Goal: Task Accomplishment & Management: Manage account settings

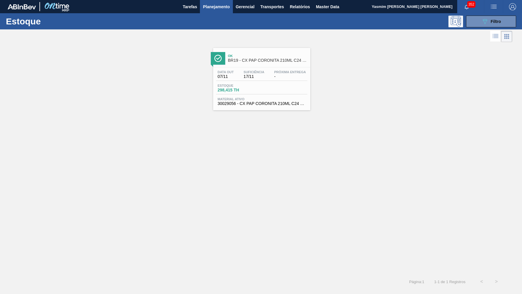
click at [517, 21] on div "089F7B8B-B2A5-4AFE-B5C0-19BA573D28AC Filtro" at bounding box center [491, 22] width 56 height 12
click at [482, 21] on icon "089F7B8B-B2A5-4AFE-B5C0-19BA573D28AC" at bounding box center [484, 21] width 7 height 7
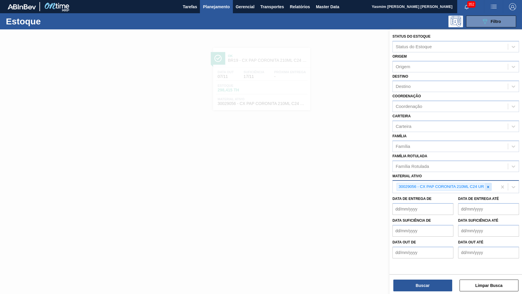
click at [489, 186] on icon at bounding box center [488, 187] width 2 height 2
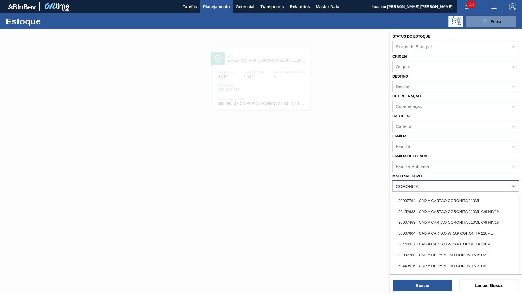
type ativo "CORONITA"
click at [457, 152] on div "Família Rotulada Família Rotulada" at bounding box center [455, 162] width 127 height 20
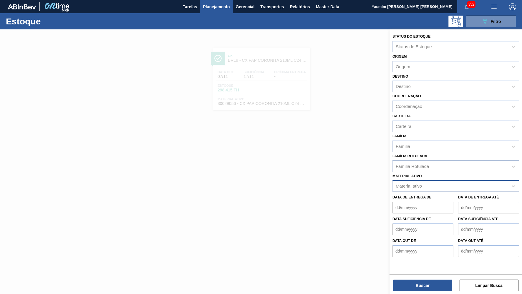
click at [463, 152] on div "Família Rotulada Família Rotulada" at bounding box center [455, 162] width 127 height 20
click at [478, 162] on div "Família Rotulada" at bounding box center [450, 166] width 115 height 9
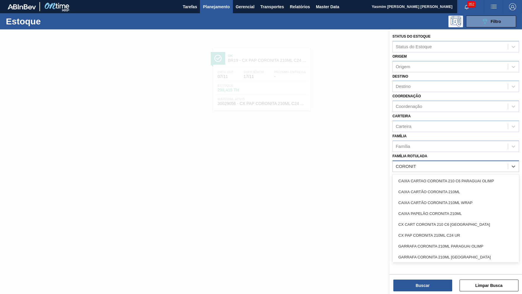
type Rotulada "CORONITA"
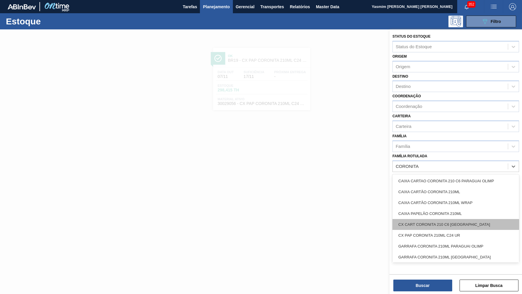
scroll to position [12, 0]
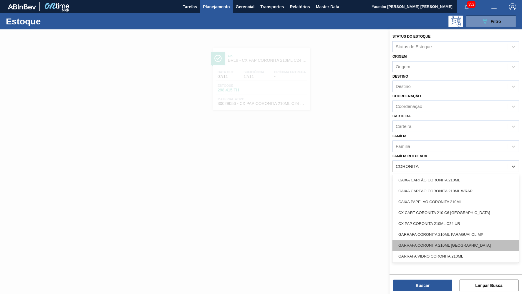
click at [480, 240] on div "GARRAFA CORONITA 210ML URUGUAI" at bounding box center [455, 245] width 127 height 11
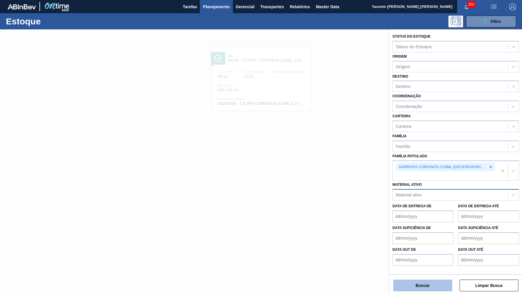
click at [444, 283] on button "Buscar" at bounding box center [422, 286] width 59 height 12
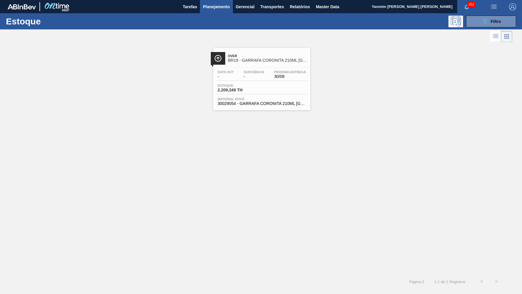
click at [270, 53] on div "Over BR19 - GARRAFA CORONITA 210ML URUGUAI" at bounding box center [267, 58] width 79 height 13
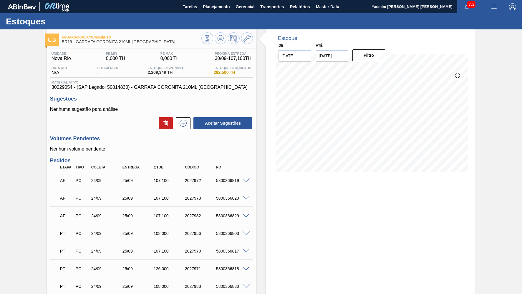
type input "[DATE]"
type input "30/11/2025"
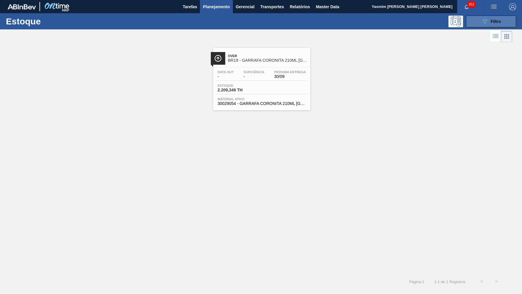
click at [476, 25] on button "089F7B8B-B2A5-4AFE-B5C0-19BA573D28AC Filtro" at bounding box center [491, 22] width 50 height 12
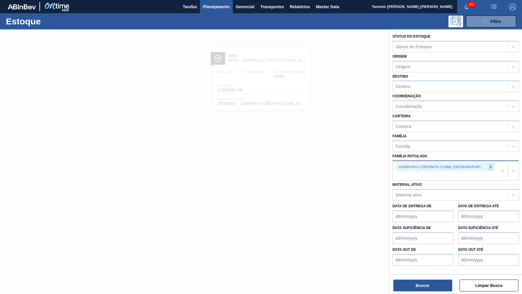
click at [487, 164] on div at bounding box center [490, 167] width 6 height 7
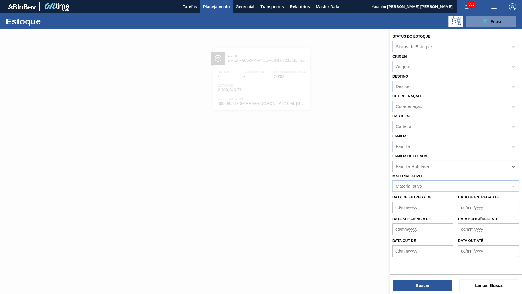
click at [222, 10] on button "Planejamento" at bounding box center [216, 6] width 33 height 13
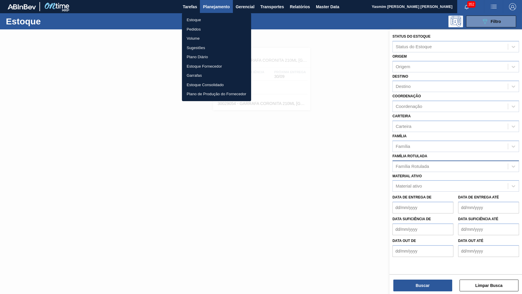
click at [202, 32] on li "Pedidos" at bounding box center [216, 29] width 69 height 9
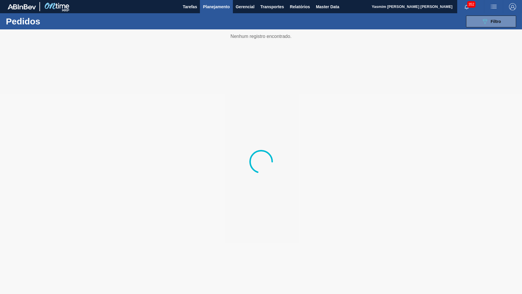
click at [479, 12] on div "352" at bounding box center [470, 6] width 27 height 13
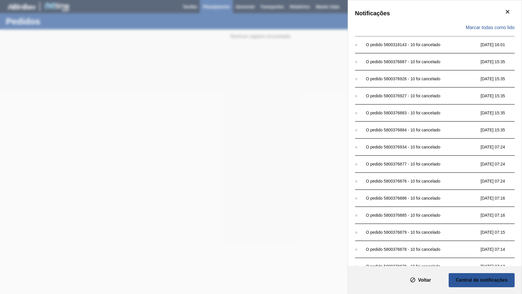
click at [285, 49] on div "Notificações Marcar todas como lido O pedido 5800318143 - 10 foi cancelado 29/0…" at bounding box center [261, 147] width 522 height 294
click at [507, 8] on icon "botão de ícone" at bounding box center [507, 11] width 7 height 7
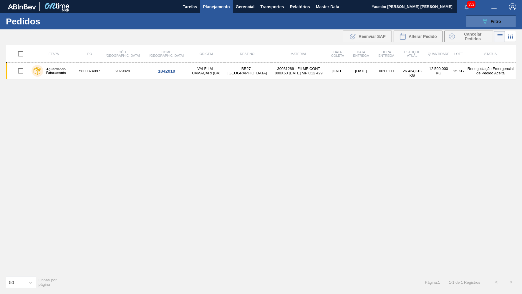
click at [477, 23] on button "089F7B8B-B2A5-4AFE-B5C0-19BA573D28AC Filtro" at bounding box center [491, 22] width 50 height 12
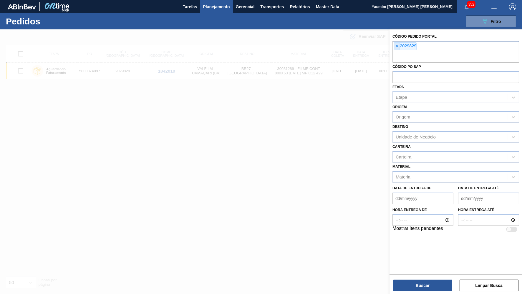
click at [396, 46] on span "×" at bounding box center [397, 46] width 6 height 7
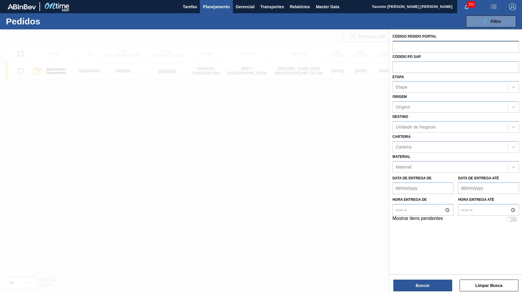
click at [408, 73] on div "Etapa Etapa" at bounding box center [455, 83] width 127 height 20
click at [403, 66] on input "text" at bounding box center [455, 66] width 127 height 11
paste input "5800123649"
type input "5800123649"
click at [416, 283] on button "Buscar" at bounding box center [422, 286] width 59 height 12
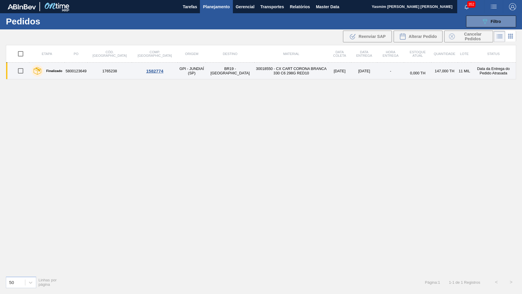
click at [91, 74] on td "1765238" at bounding box center [109, 71] width 44 height 17
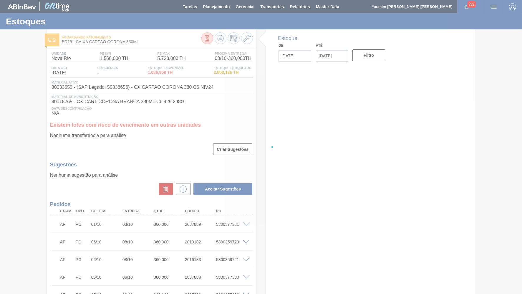
type input "[DATE]"
type input "30/11/2025"
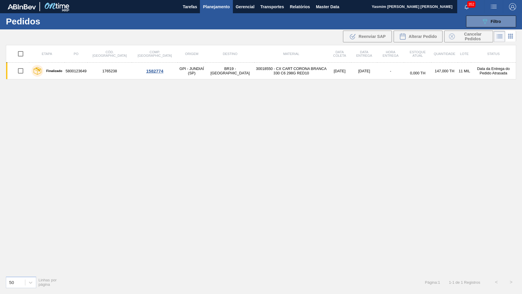
click at [513, 33] on li at bounding box center [510, 36] width 11 height 11
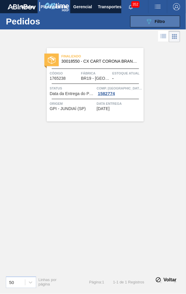
click at [149, 20] on icon "089F7B8B-B2A5-4AFE-B5C0-19BA573D28AC" at bounding box center [149, 21] width 7 height 7
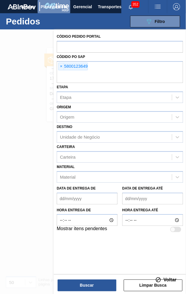
click at [62, 2] on button "Planejamento" at bounding box center [54, 6] width 33 height 13
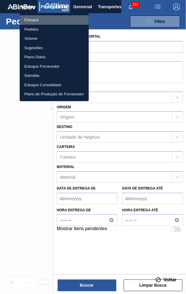
click at [39, 18] on li "Estoque" at bounding box center [54, 19] width 69 height 9
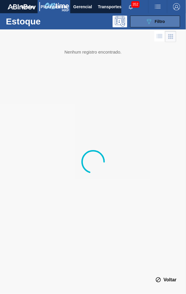
click at [165, 23] on span "Filtro" at bounding box center [160, 21] width 10 height 5
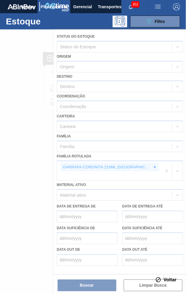
click at [10, 157] on div at bounding box center [93, 176] width 186 height 294
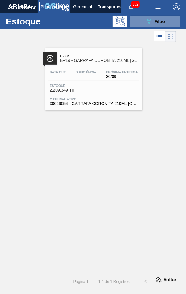
click at [81, 46] on link "Over BR19 - GARRAFA CORONITA 210ML URUGUAI Data out - Suficiência - Próxima Ent…" at bounding box center [93, 77] width 104 height 67
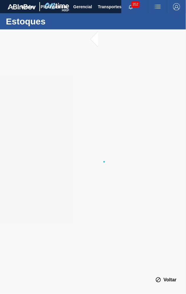
click at [84, 58] on div at bounding box center [93, 161] width 186 height 265
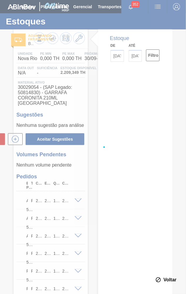
type input "[DATE]"
type input "30/11/2025"
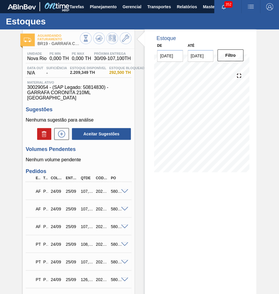
click at [97, 146] on div "Volumes Pendentes Nenhum volume pendente" at bounding box center [79, 154] width 106 height 16
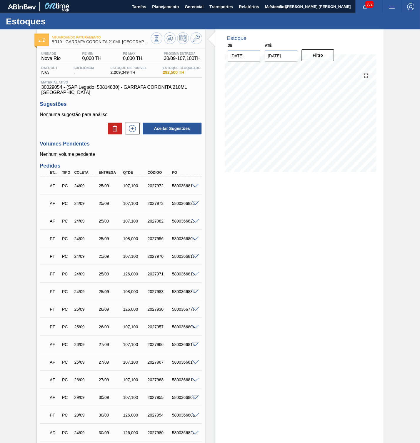
click at [170, 184] on div "5800366819" at bounding box center [180, 186] width 24 height 5
copy div "5800366819"
click at [182, 197] on div "AF PC 24/09 25/09 107,100 2027973 5800366820" at bounding box center [119, 203] width 147 height 12
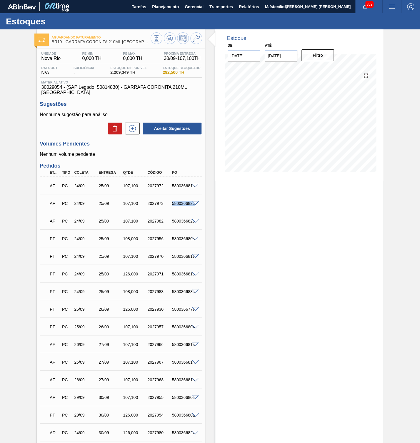
copy div "5800366820"
click at [178, 215] on div "AF PC 24/09 25/09 107,100 2027982 5800366829" at bounding box center [119, 221] width 147 height 12
copy div "5800366829"
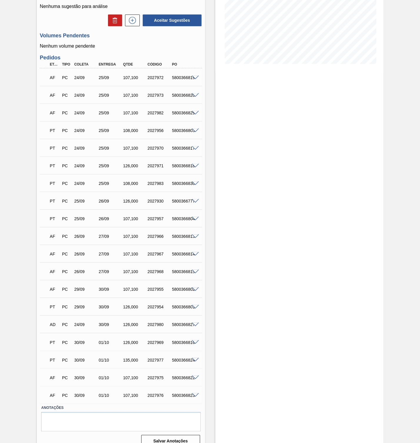
click at [179, 230] on div "AF PC 26/09 27/09 107,100 2027966 5800366813" at bounding box center [119, 236] width 147 height 12
copy div "5800366813"
click at [179, 248] on div "AF PC 26/09 27/09 107,100 2027967 5800366814" at bounding box center [119, 254] width 147 height 12
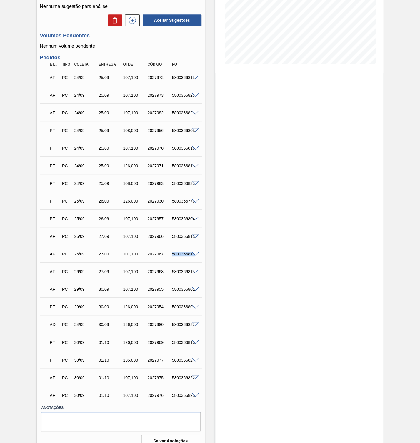
copy div "5800366814"
click at [180, 270] on div "5800366815" at bounding box center [183, 272] width 26 height 5
copy div "5800366815"
click at [181, 283] on div "AF PC 29/09 30/09 107,100 2027955 5800366802" at bounding box center [119, 289] width 147 height 12
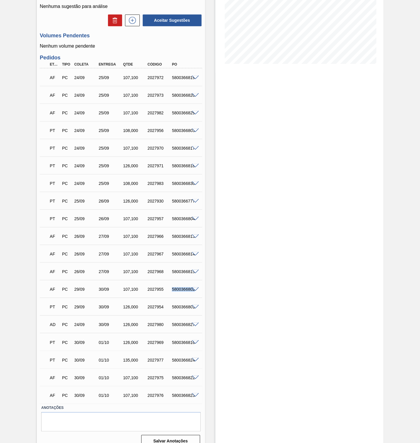
click at [181, 283] on div "AF PC 29/09 30/09 107,100 2027955 5800366802" at bounding box center [119, 289] width 147 height 12
copy div "5800366802"
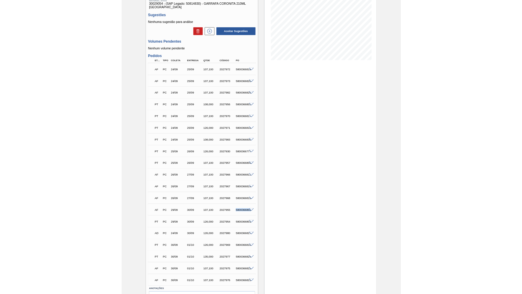
scroll to position [56, 0]
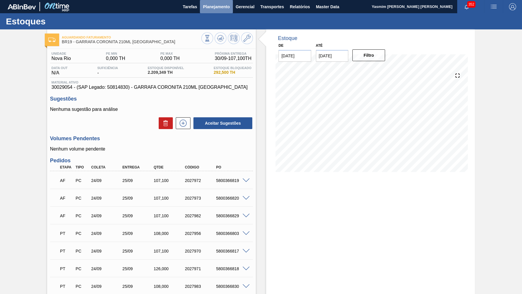
click at [218, 4] on span "Planejamento" at bounding box center [216, 6] width 27 height 7
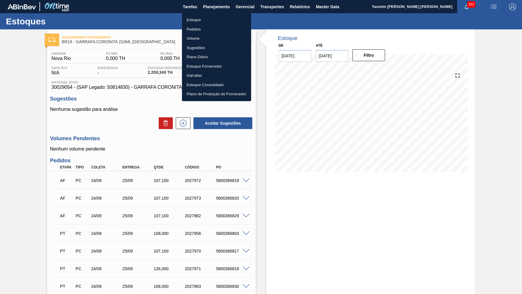
click at [221, 13] on ul "Estoque Pedidos Volume Sugestões Plano Diário Estoque Fornecedor Garrafas Estoq…" at bounding box center [216, 57] width 69 height 88
click at [219, 21] on li "Estoque" at bounding box center [216, 19] width 69 height 9
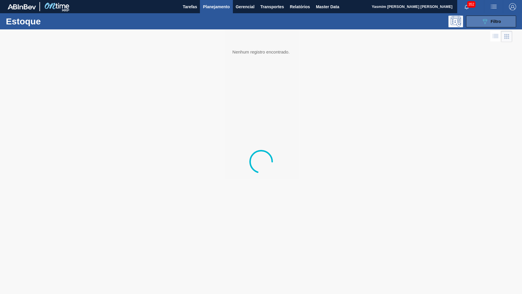
click at [487, 23] on icon "089F7B8B-B2A5-4AFE-B5C0-19BA573D28AC" at bounding box center [484, 21] width 7 height 7
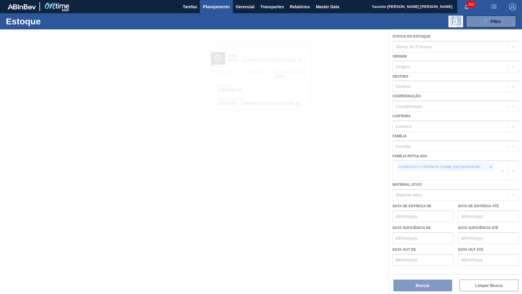
click at [477, 157] on div at bounding box center [261, 161] width 522 height 265
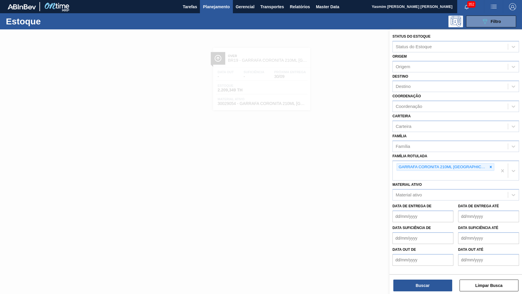
click at [490, 166] on icon at bounding box center [491, 167] width 2 height 2
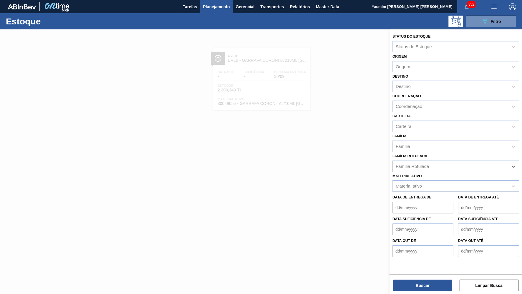
paste Rotulada "1.098,60"
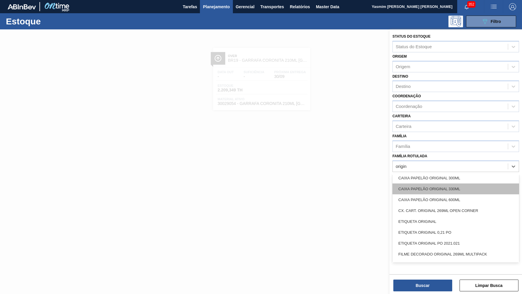
scroll to position [81, 0]
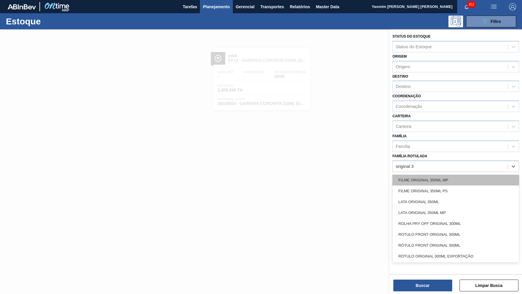
type Rotulada "original 35"
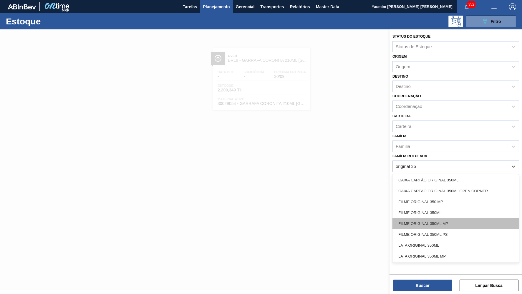
click at [479, 218] on div "FILME ORIGINAL 350ML MP" at bounding box center [455, 223] width 127 height 11
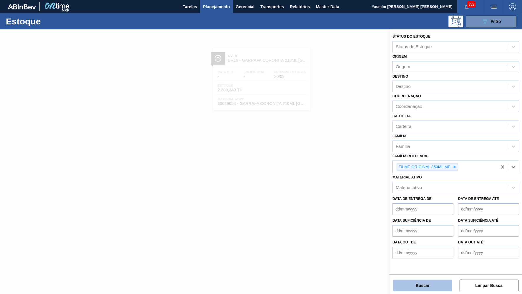
click at [426, 288] on button "Buscar" at bounding box center [422, 286] width 59 height 12
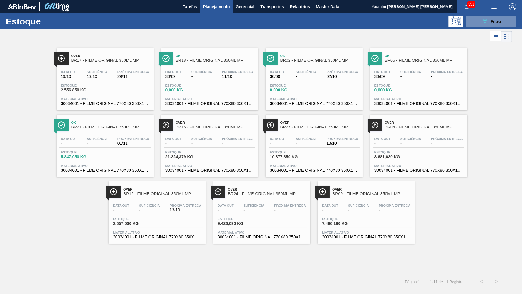
click at [116, 78] on div "Próxima Entrega 29/11" at bounding box center [133, 74] width 35 height 9
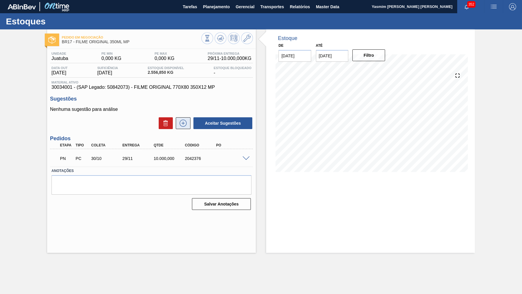
click at [185, 123] on icon at bounding box center [183, 123] width 3 height 0
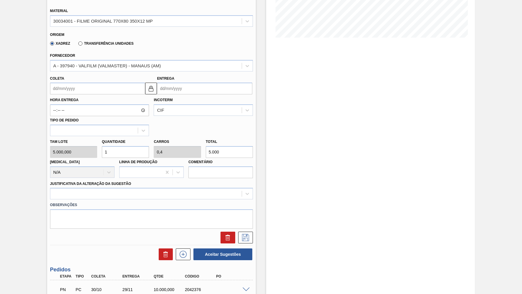
scroll to position [27, 0]
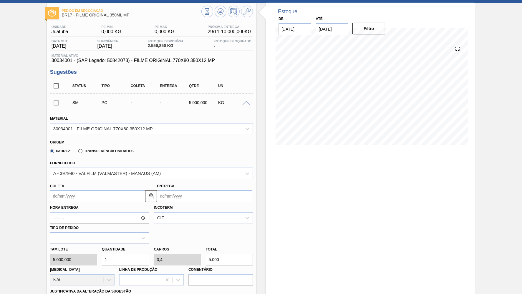
click at [249, 96] on div "SM PC - - 5.000,000 KG" at bounding box center [151, 102] width 203 height 15
click at [247, 101] on div at bounding box center [247, 103] width 12 height 4
click at [244, 103] on span at bounding box center [245, 103] width 7 height 4
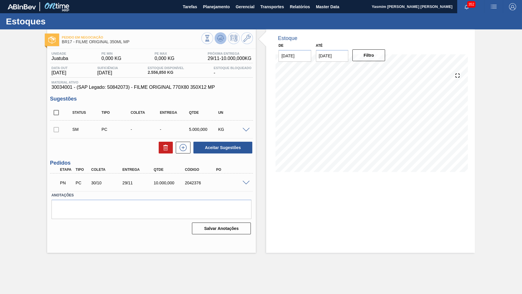
click at [222, 34] on button at bounding box center [221, 38] width 12 height 12
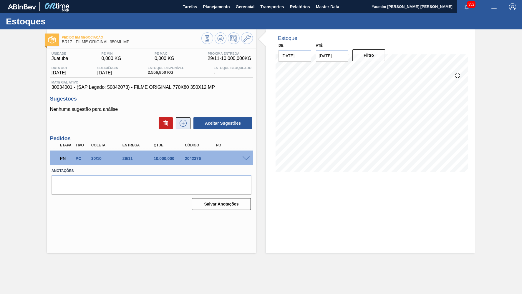
click at [189, 119] on button at bounding box center [183, 123] width 15 height 12
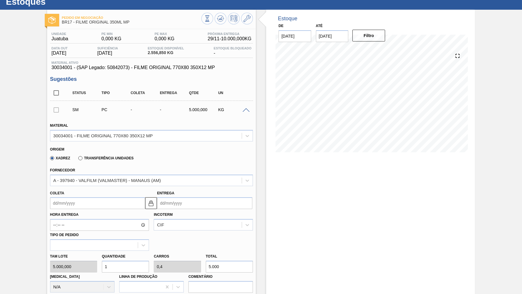
scroll to position [27, 0]
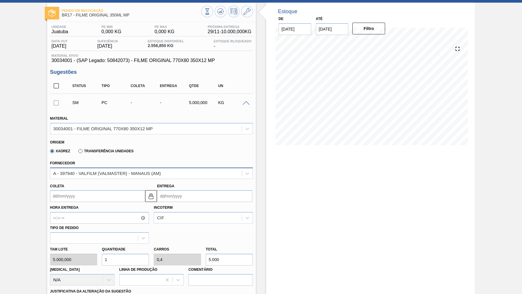
click at [104, 175] on div "A - 397940 - VALFILM (VALMASTER) - MANAUS (AM)" at bounding box center [151, 173] width 203 height 11
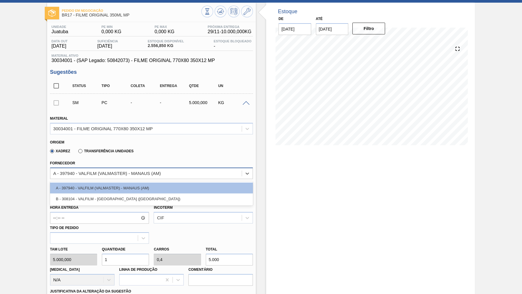
click at [105, 173] on div "A - 397940 - VALFILM (VALMASTER) - MANAUS (AM)" at bounding box center [145, 173] width 191 height 9
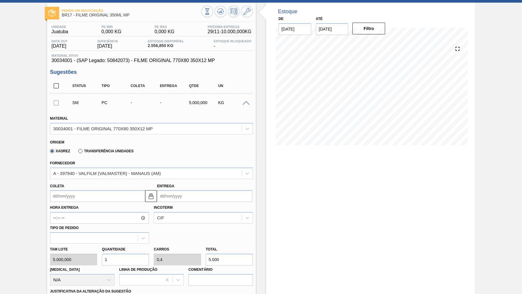
click at [109, 179] on div "Coleta Entrega" at bounding box center [151, 190] width 207 height 23
click at [106, 194] on input "Coleta" at bounding box center [97, 196] width 95 height 12
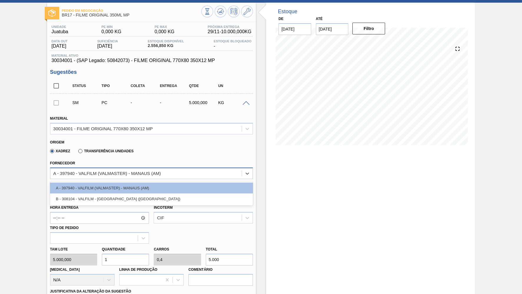
click at [110, 173] on div "A - 397940 - VALFILM (VALMASTER) - MANAUS (AM)" at bounding box center [145, 173] width 191 height 9
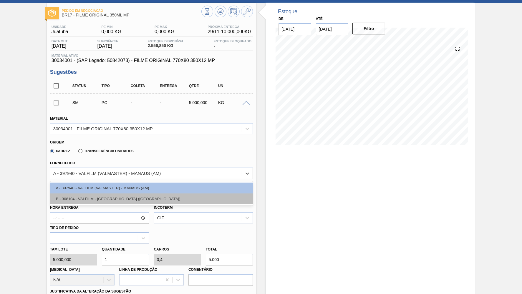
click at [109, 197] on div "B - 308104 - VALFILM - ITAMONTE (MG)" at bounding box center [151, 199] width 203 height 11
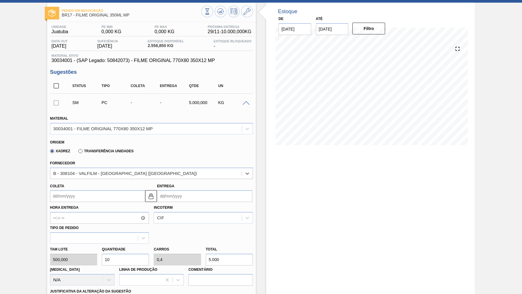
type input "500,000"
type input "10"
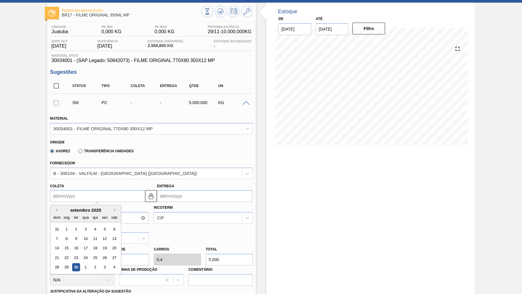
click at [107, 196] on input "Coleta" at bounding box center [97, 196] width 95 height 12
click at [114, 208] on button "Next Month" at bounding box center [116, 210] width 4 height 4
click at [91, 225] on div "2" at bounding box center [95, 229] width 8 height 8
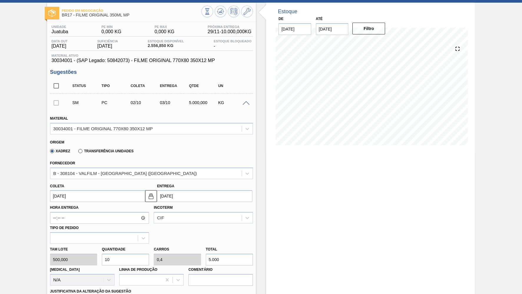
type input "[DATE]"
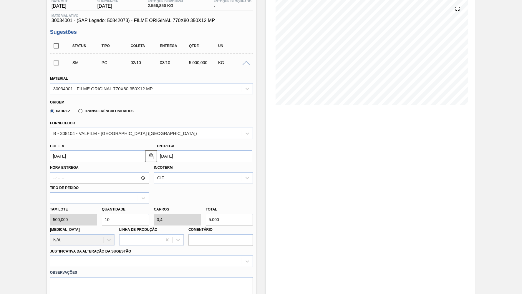
scroll to position [81, 0]
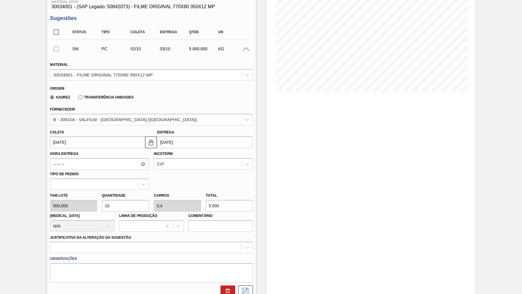
drag, startPoint x: 221, startPoint y: 198, endPoint x: 105, endPoint y: 185, distance: 116.1
click at [206, 200] on input "5.000" at bounding box center [229, 206] width 47 height 12
paste input "1.098,6"
type input "2,197"
type input "0,088"
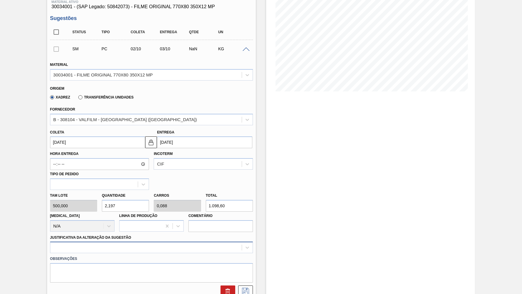
type input "1.098,60"
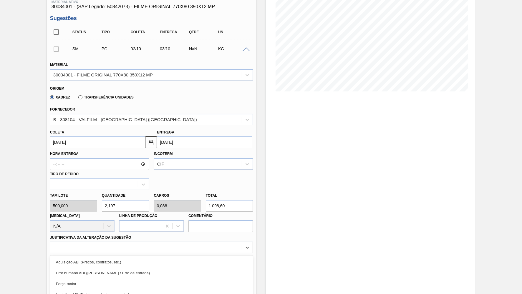
click at [93, 242] on div "option Aquisição ABI (Preços, contratos, etc.) focused, 1 of 18. 18 results ava…" at bounding box center [151, 247] width 203 height 11
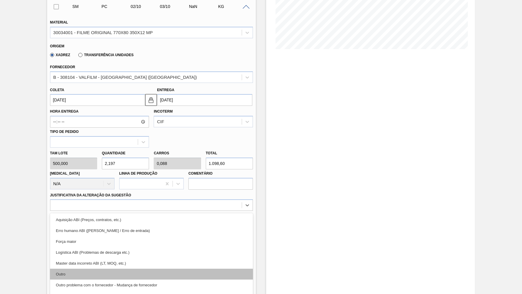
click at [77, 269] on div "Outro" at bounding box center [151, 274] width 203 height 11
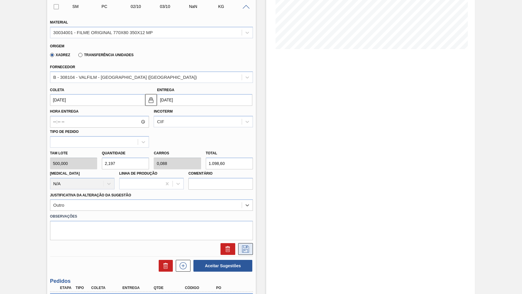
click at [247, 246] on icon at bounding box center [245, 249] width 9 height 7
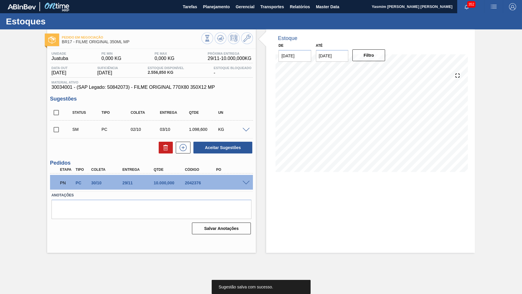
scroll to position [0, 0]
click at [53, 122] on div "SM PC 02/10 03/10 1.098,600 KG" at bounding box center [151, 129] width 203 height 15
click at [59, 126] on input "checkbox" at bounding box center [56, 130] width 12 height 12
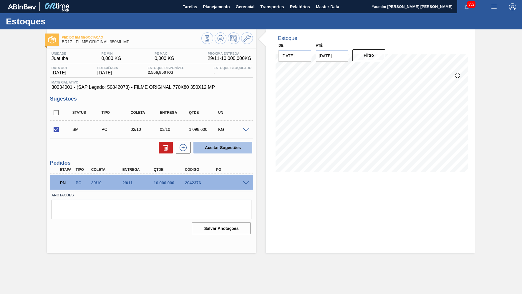
click at [245, 150] on button "Aceitar Sugestões" at bounding box center [222, 148] width 59 height 12
checkbox input "false"
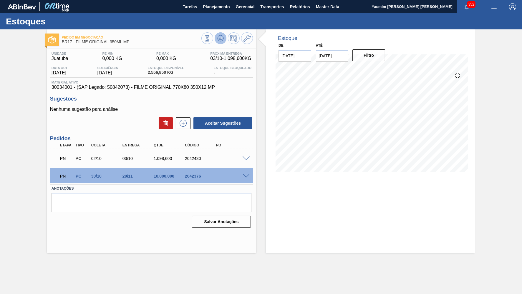
click at [220, 38] on icon at bounding box center [221, 38] width 4 height 3
click at [156, 178] on div "PN PC 30/10 29/11 10.000,000 2042376" at bounding box center [149, 176] width 187 height 12
click at [156, 177] on div "10.000,000" at bounding box center [169, 176] width 35 height 5
click at [250, 176] on div at bounding box center [247, 176] width 12 height 4
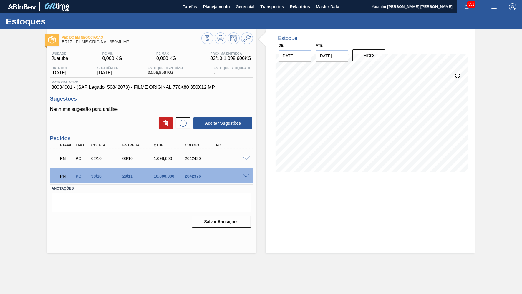
click at [246, 179] on div "PN PC 30/10 29/11 10.000,000 2042376" at bounding box center [151, 175] width 203 height 15
click at [165, 84] on span "Material ativo" at bounding box center [151, 83] width 200 height 4
click at [186, 160] on div "PN PC 02/10 03/10 1.098,600 2042430" at bounding box center [149, 158] width 187 height 12
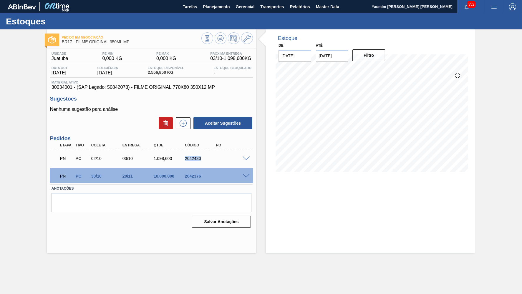
click at [186, 160] on div "PN PC 02/10 03/10 1.098,600 2042430" at bounding box center [149, 158] width 187 height 12
copy div "2042430"
click at [254, 89] on div "Pedido em Negociação BR17 - FILME ORIGINAL 350ML MP Unidade Juatuba PE MIN 0,00…" at bounding box center [261, 141] width 522 height 224
click at [263, 92] on div "Estoque De 30/09/2025 Até 30/11/2025 Filtro 31/10 Projeção de Estoque -2,865.53…" at bounding box center [365, 141] width 219 height 224
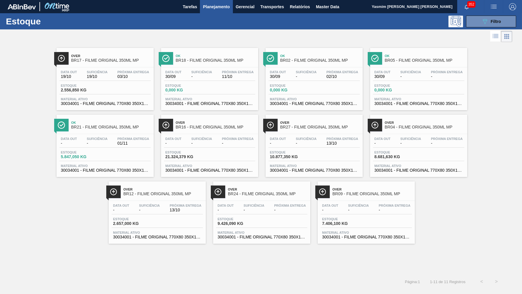
click at [205, 121] on div "Over BR16 - FILME ORIGINAL 350ML MP" at bounding box center [215, 125] width 79 height 13
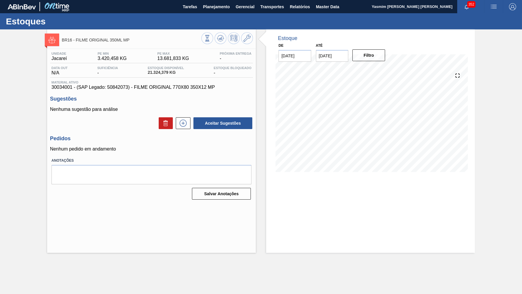
click at [170, 87] on span "30034001 - (SAP Legado: 50842073) - FILME ORIGINAL 770X80 350X12 MP" at bounding box center [151, 87] width 200 height 5
click at [219, 12] on button "Planejamento" at bounding box center [216, 6] width 33 height 13
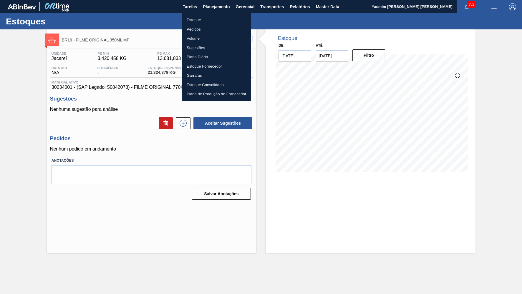
click at [202, 26] on li "Pedidos" at bounding box center [216, 29] width 69 height 9
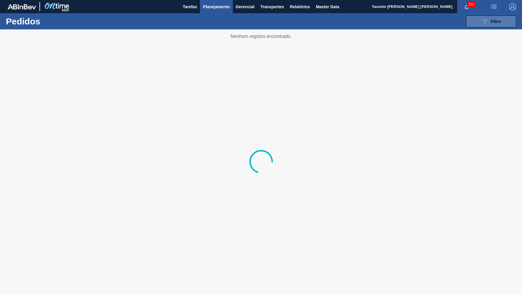
click at [487, 22] on icon "089F7B8B-B2A5-4AFE-B5C0-19BA573D28AC" at bounding box center [484, 21] width 7 height 7
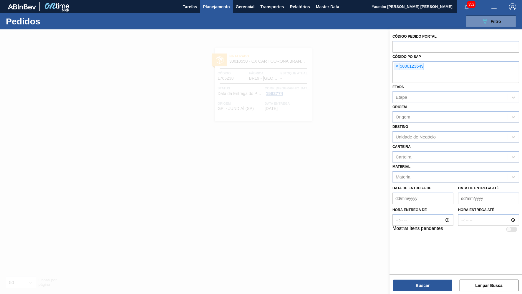
click at [399, 64] on span "×" at bounding box center [397, 66] width 6 height 7
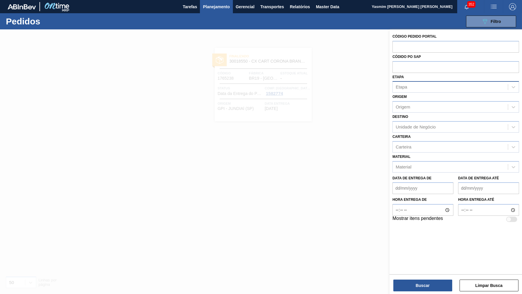
paste input "text"
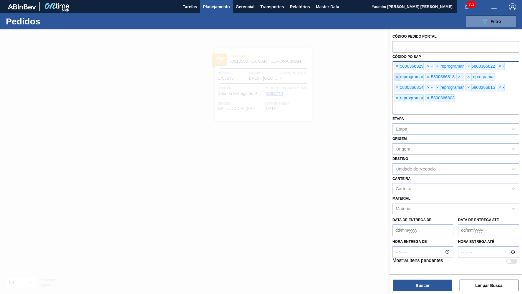
click at [397, 77] on span "×" at bounding box center [397, 77] width 6 height 7
click at [435, 63] on span "×" at bounding box center [438, 66] width 6 height 7
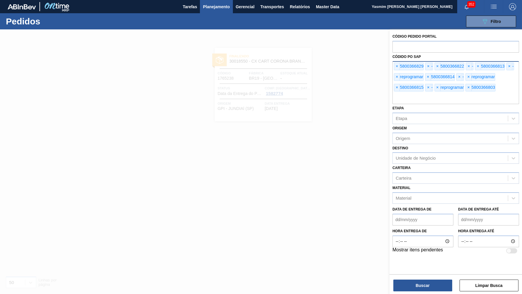
click at [428, 64] on div "× -" at bounding box center [429, 67] width 8 height 8
click at [426, 64] on span "×" at bounding box center [428, 66] width 6 height 7
click at [457, 63] on span "×" at bounding box center [460, 66] width 6 height 7
click at [488, 65] on span "×" at bounding box center [491, 66] width 6 height 7
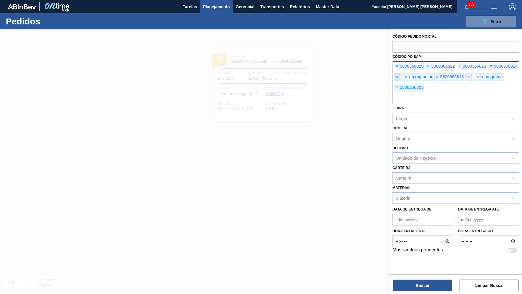
click at [400, 74] on span "×" at bounding box center [397, 77] width 6 height 7
click at [397, 77] on span "×" at bounding box center [397, 77] width 6 height 7
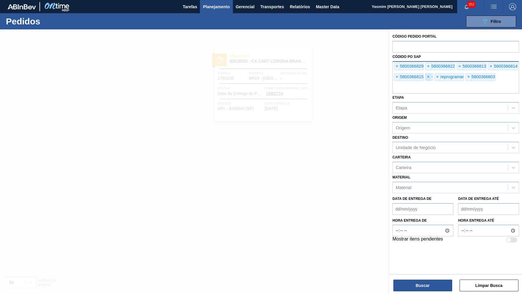
click at [425, 75] on span "×" at bounding box center [428, 77] width 6 height 7
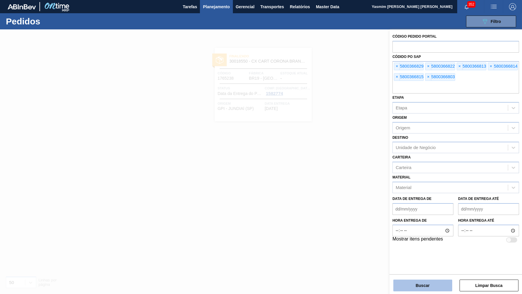
click at [417, 286] on button "Buscar" at bounding box center [422, 286] width 59 height 12
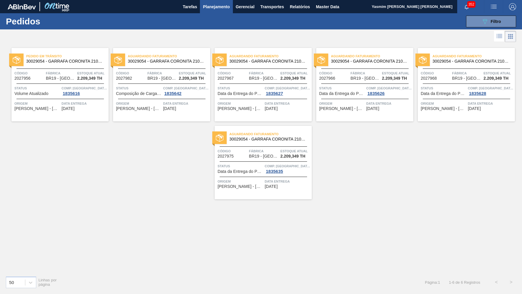
click at [503, 35] on li at bounding box center [499, 36] width 11 height 11
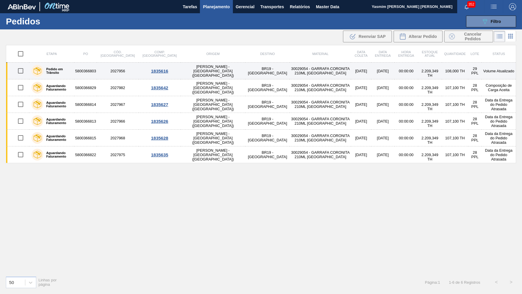
click at [18, 70] on input "checkbox" at bounding box center [20, 71] width 12 height 12
checkbox input "true"
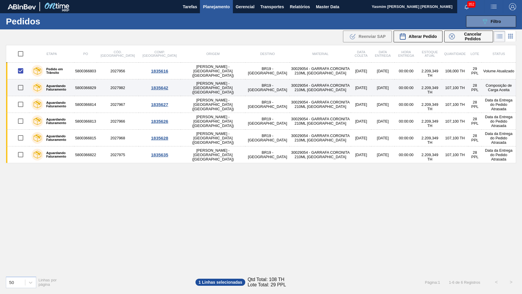
click at [22, 89] on input "checkbox" at bounding box center [20, 88] width 12 height 12
checkbox input "true"
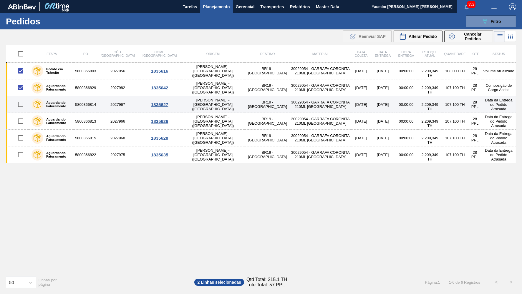
click at [21, 99] on input "checkbox" at bounding box center [20, 104] width 12 height 12
checkbox input "true"
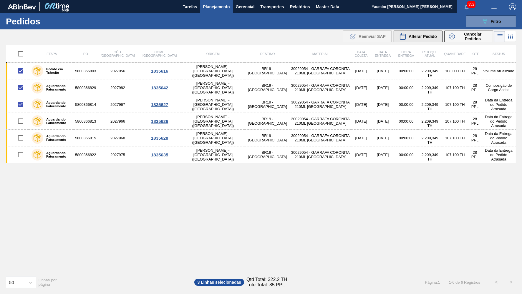
click at [421, 37] on span "Alterar Pedido" at bounding box center [422, 36] width 28 height 5
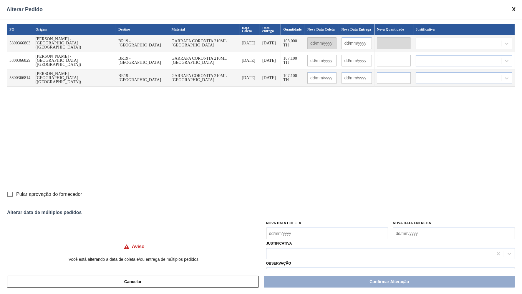
click at [289, 230] on Coleta "Nova Data Coleta" at bounding box center [327, 234] width 122 height 12
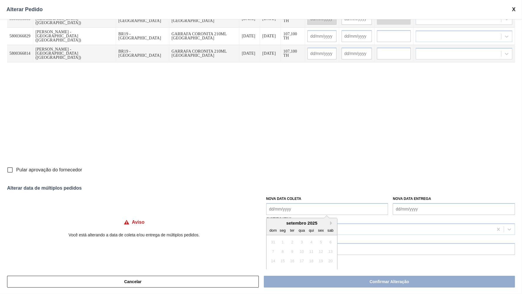
scroll to position [34, 0]
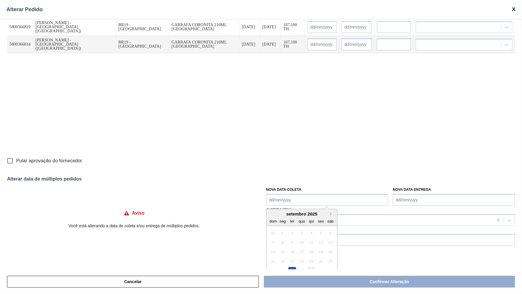
click at [307, 267] on div "2" at bounding box center [311, 271] width 8 height 8
type Coleta "[DATE]"
type input "[DATE]"
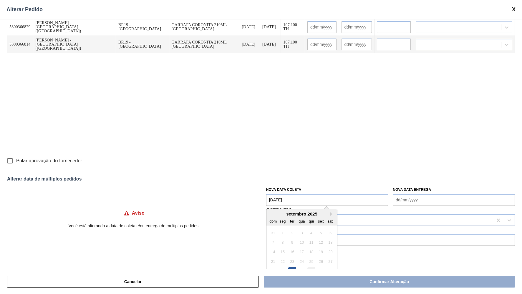
type input "[DATE]"
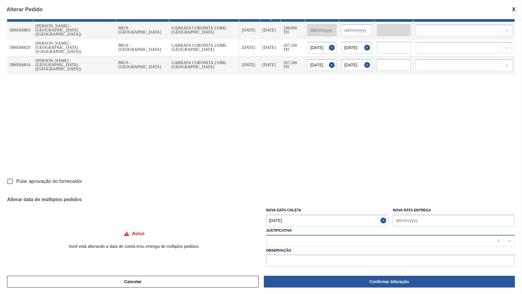
click at [299, 239] on div at bounding box center [379, 241] width 227 height 9
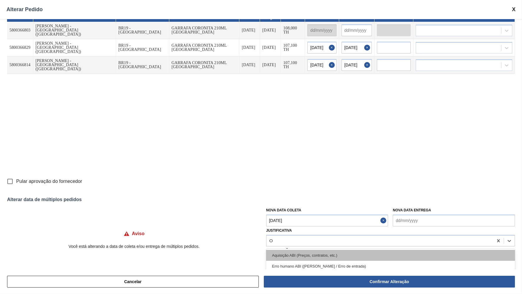
type input "OU"
click at [288, 254] on div "Outro" at bounding box center [390, 255] width 249 height 11
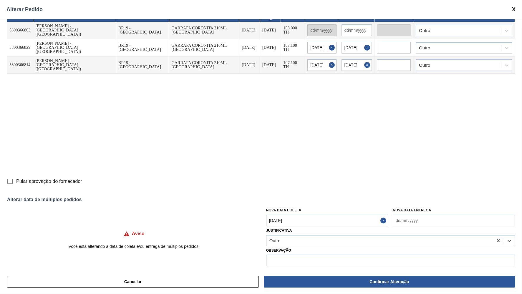
click at [38, 181] on span "Pular aprovação do fornecedor" at bounding box center [49, 181] width 66 height 7
click at [16, 181] on input "Pular aprovação do fornecedor" at bounding box center [10, 181] width 12 height 12
checkbox input "true"
click at [307, 257] on input "text" at bounding box center [390, 261] width 249 height 12
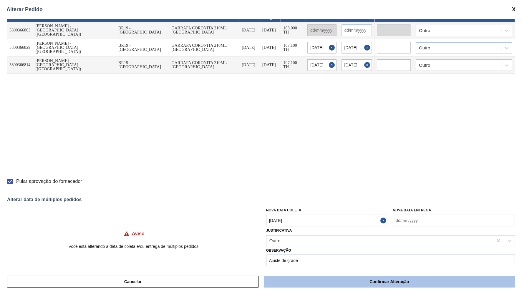
type input "Ajuste de grade"
click at [325, 284] on button "Confirmar Alteração" at bounding box center [389, 282] width 251 height 12
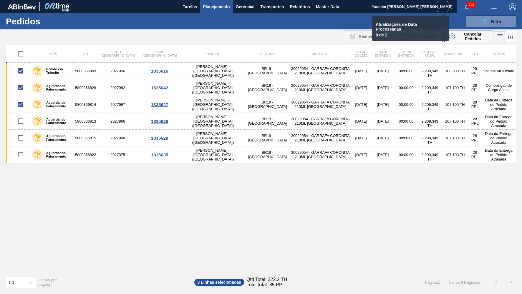
checkbox input "false"
click at [19, 47] on th at bounding box center [17, 53] width 23 height 17
click at [21, 54] on input "checkbox" at bounding box center [20, 54] width 12 height 12
checkbox input "true"
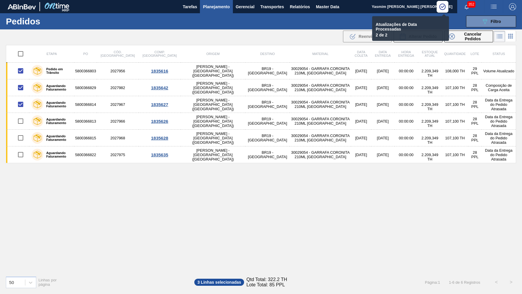
checkbox input "true"
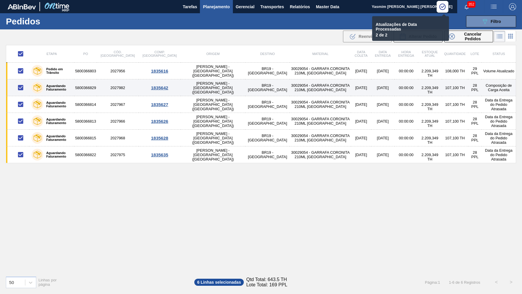
drag, startPoint x: 19, startPoint y: 70, endPoint x: 20, endPoint y: 82, distance: 11.8
click at [19, 69] on input "checkbox" at bounding box center [20, 71] width 12 height 12
checkbox input "false"
click at [20, 88] on input "checkbox" at bounding box center [20, 88] width 12 height 12
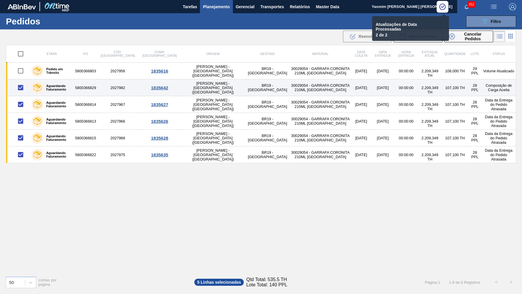
checkbox input "false"
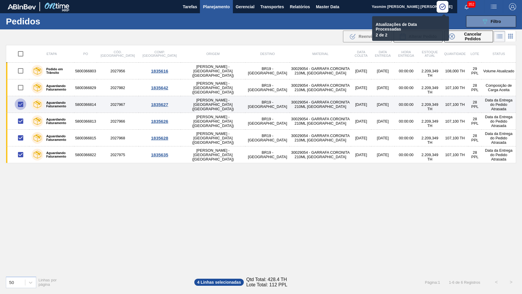
click at [21, 104] on input "checkbox" at bounding box center [20, 104] width 12 height 12
checkbox input "false"
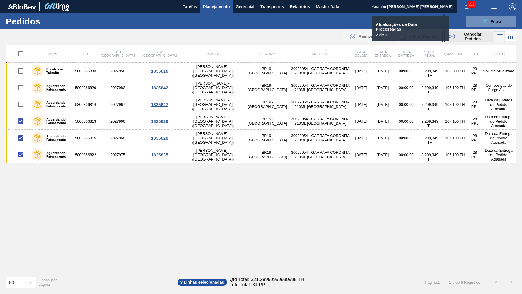
checkbox input "false"
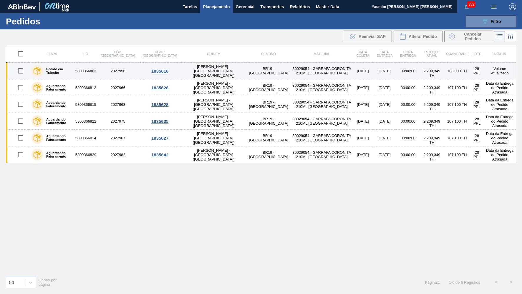
click at [19, 72] on input "checkbox" at bounding box center [20, 71] width 12 height 12
checkbox input "true"
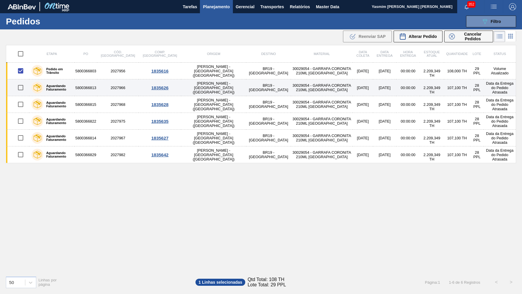
click at [22, 90] on input "checkbox" at bounding box center [20, 88] width 12 height 12
checkbox input "true"
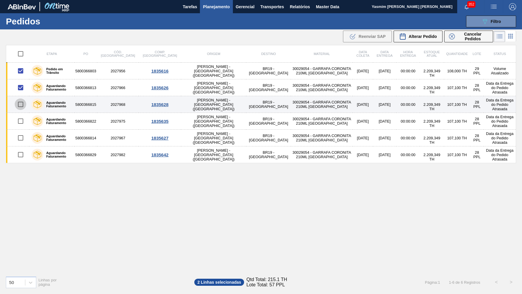
click at [24, 98] on input "checkbox" at bounding box center [20, 104] width 12 height 12
checkbox input "true"
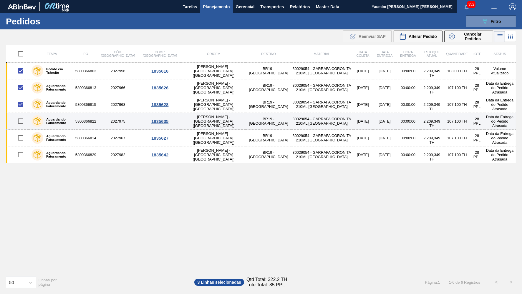
click at [17, 121] on input "checkbox" at bounding box center [20, 121] width 12 height 12
checkbox input "true"
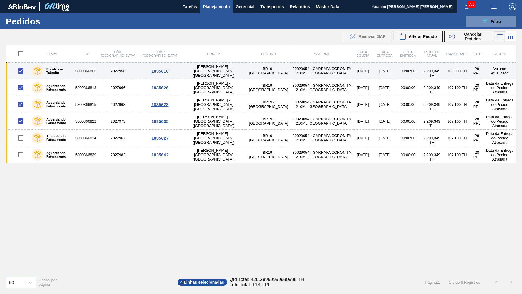
click at [21, 64] on td at bounding box center [17, 71] width 23 height 17
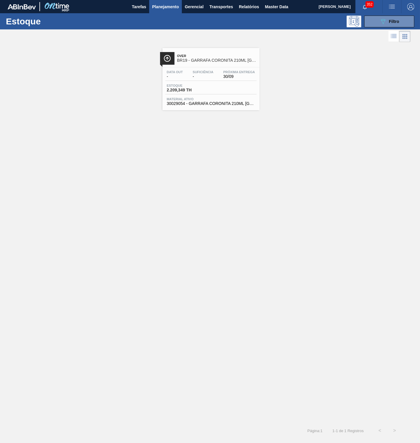
click at [213, 104] on span "30029054 - GARRAFA CORONITA 210ML PARAGUAI" at bounding box center [211, 104] width 88 height 4
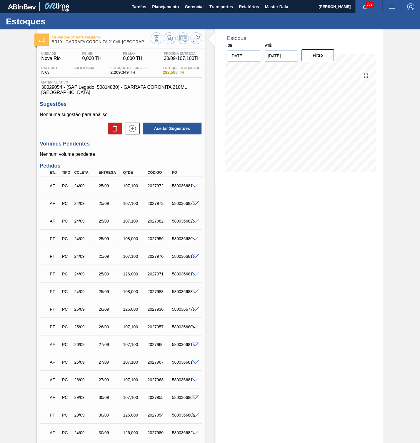
type input "[DATE]"
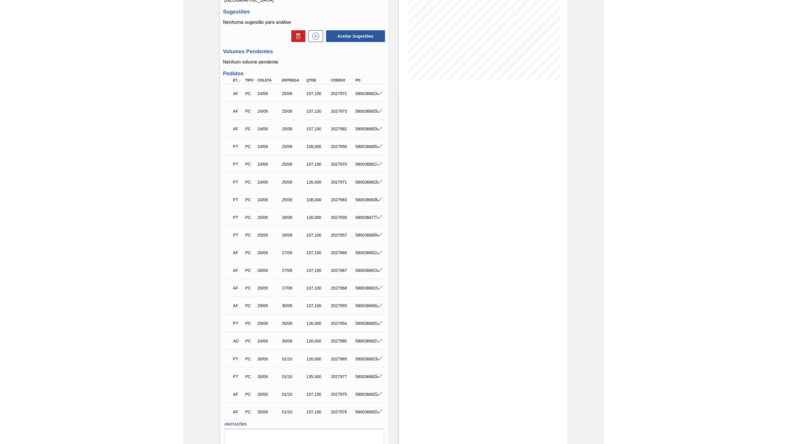
scroll to position [108, 0]
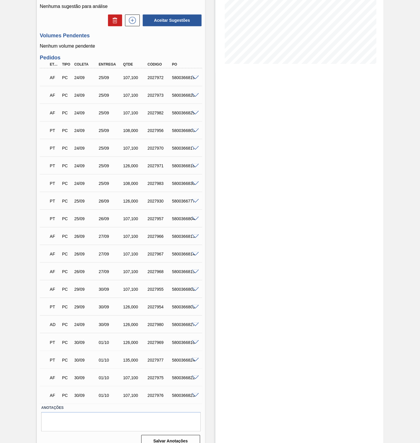
click at [177, 370] on div "AF PC 30/09 01/10 107,100 2027975 5800366822" at bounding box center [121, 377] width 162 height 15
click at [182, 371] on div "AF PC 30/09 01/10 107,100 2027975 5800366822" at bounding box center [119, 377] width 147 height 12
copy div "5800366822"
click at [184, 393] on div "5800366823" at bounding box center [183, 395] width 26 height 5
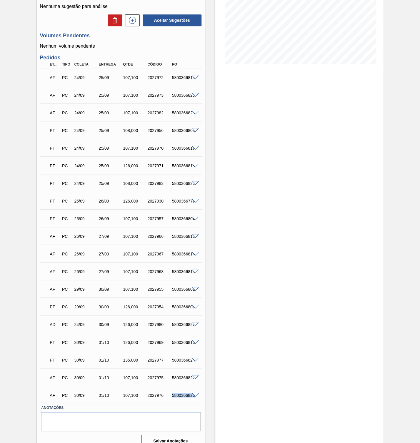
click at [184, 393] on div "5800366823" at bounding box center [183, 395] width 26 height 5
copy div "5800366823"
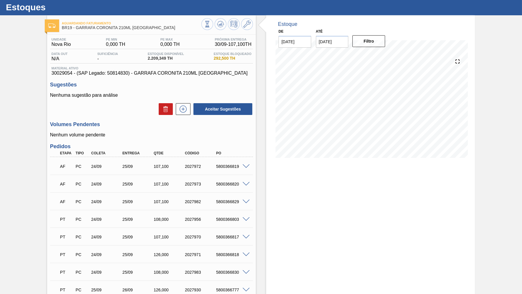
scroll to position [0, 0]
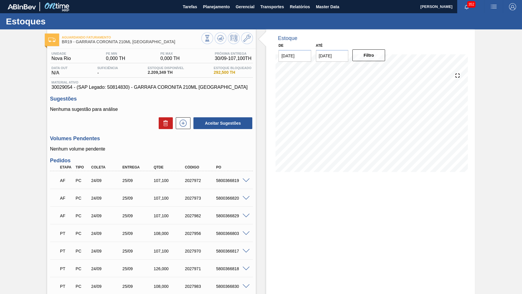
click at [175, 88] on span "30029054 - (SAP Legado: 50814830) - GARRAFA CORONITA 210ML PARAGUAI" at bounding box center [151, 87] width 200 height 5
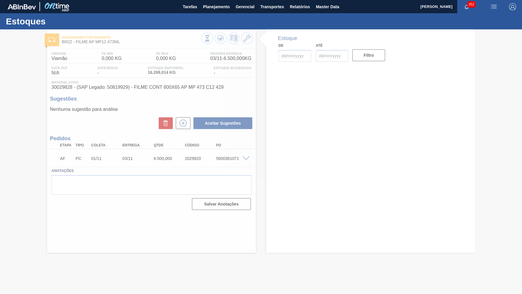
type input "[DATE]"
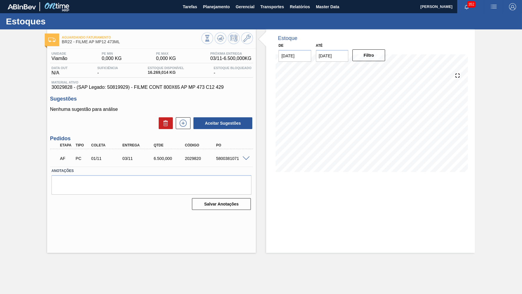
click at [240, 157] on div "5800381071" at bounding box center [232, 158] width 35 height 5
click at [246, 157] on span at bounding box center [245, 159] width 7 height 4
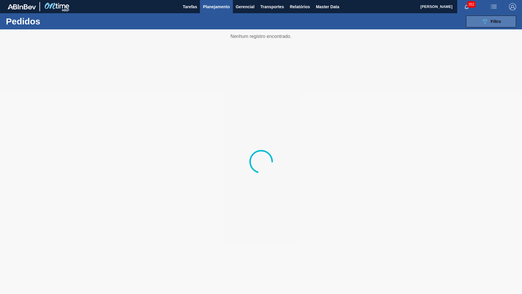
click at [493, 24] on div "089F7B8B-B2A5-4AFE-B5C0-19BA573D28AC Filtro" at bounding box center [491, 21] width 20 height 7
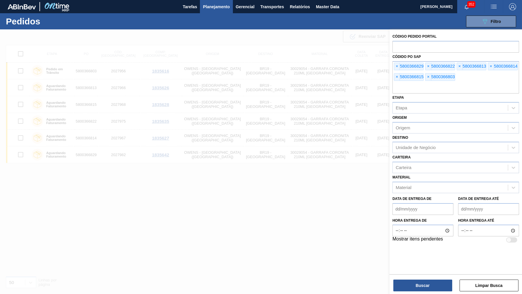
click at [267, 182] on div at bounding box center [261, 176] width 522 height 294
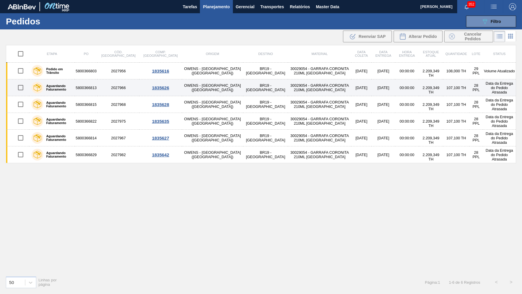
click at [21, 88] on input "checkbox" at bounding box center [20, 88] width 12 height 12
checkbox input "true"
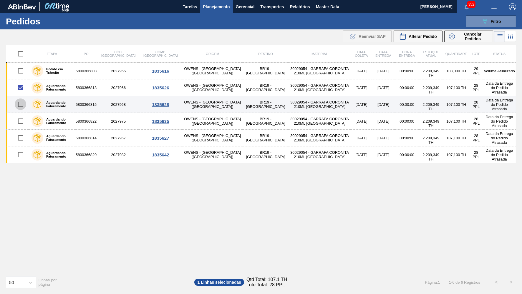
click at [24, 103] on input "checkbox" at bounding box center [20, 104] width 12 height 12
checkbox input "true"
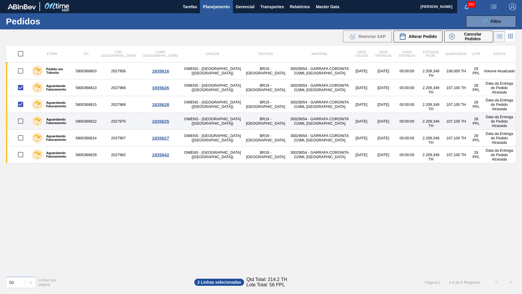
click at [16, 116] on input "checkbox" at bounding box center [20, 121] width 12 height 12
checkbox input "true"
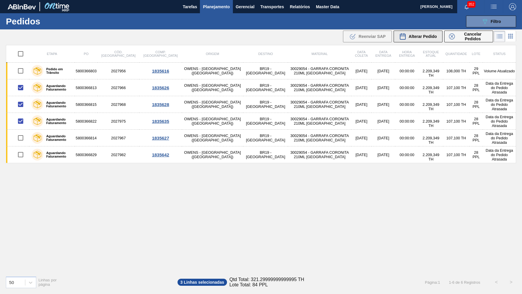
click at [421, 41] on button "Alterar Pedido" at bounding box center [417, 37] width 49 height 12
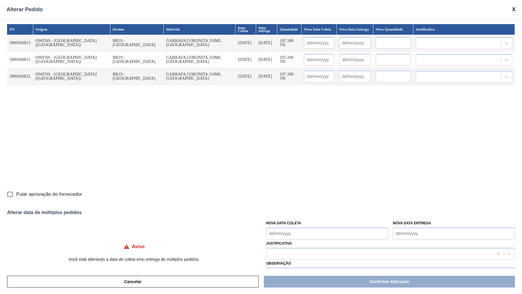
click at [39, 200] on label "Pular aprovação do fornecedor" at bounding box center [43, 194] width 78 height 12
click at [16, 200] on input "Pular aprovação do fornecedor" at bounding box center [10, 194] width 12 height 12
checkbox input "true"
click at [326, 233] on Coleta "Nova Data Coleta" at bounding box center [327, 234] width 122 height 12
click at [308, 220] on div "2" at bounding box center [311, 224] width 8 height 8
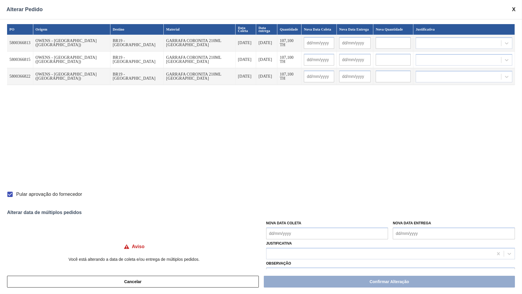
type Coleta "[DATE]"
type input "[DATE]"
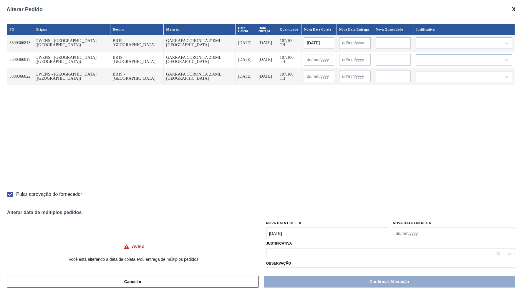
type input "[DATE]"
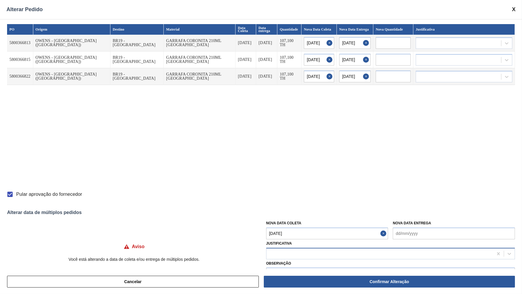
scroll to position [11, 0]
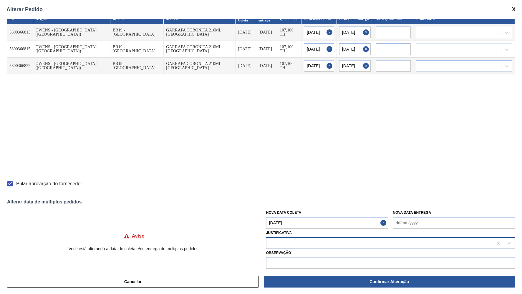
click at [309, 251] on label "Observação" at bounding box center [390, 253] width 249 height 9
click at [301, 242] on div at bounding box center [379, 243] width 227 height 9
click at [298, 239] on div at bounding box center [379, 243] width 227 height 9
type input "ou"
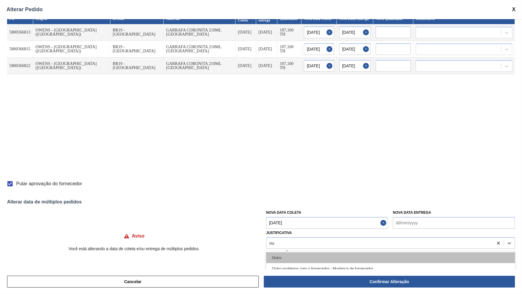
click at [299, 252] on div "Outro" at bounding box center [390, 257] width 249 height 11
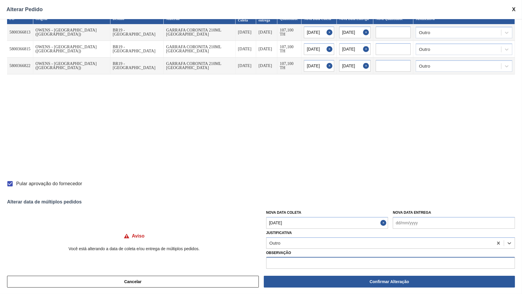
click at [301, 257] on input "text" at bounding box center [390, 263] width 249 height 12
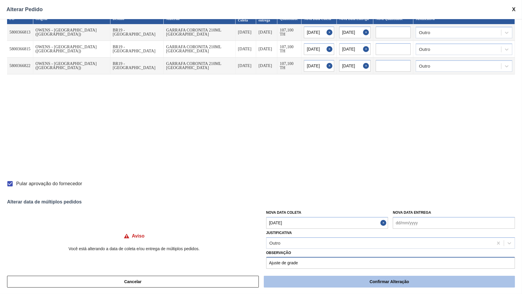
type input "Ajuste de grade"
click at [357, 283] on button "Confirmar Alteração" at bounding box center [389, 282] width 251 height 12
checkbox input "false"
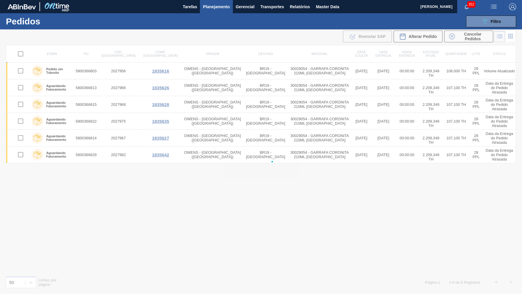
checkbox input "false"
